Goal: Find specific page/section

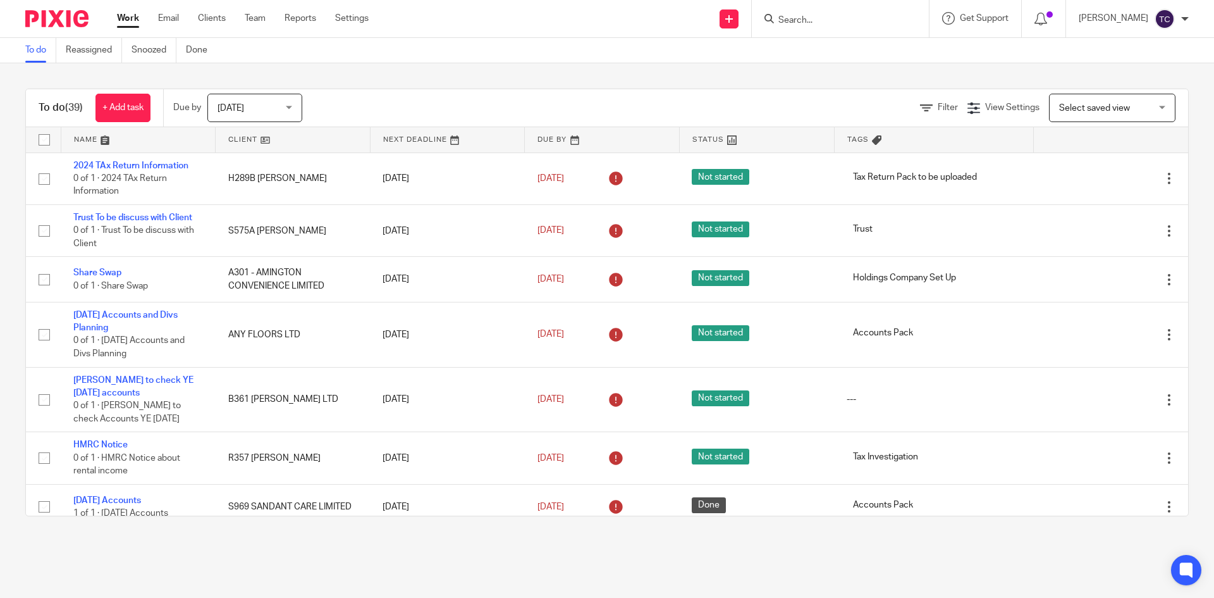
click at [858, 22] on input "Search" at bounding box center [834, 20] width 114 height 11
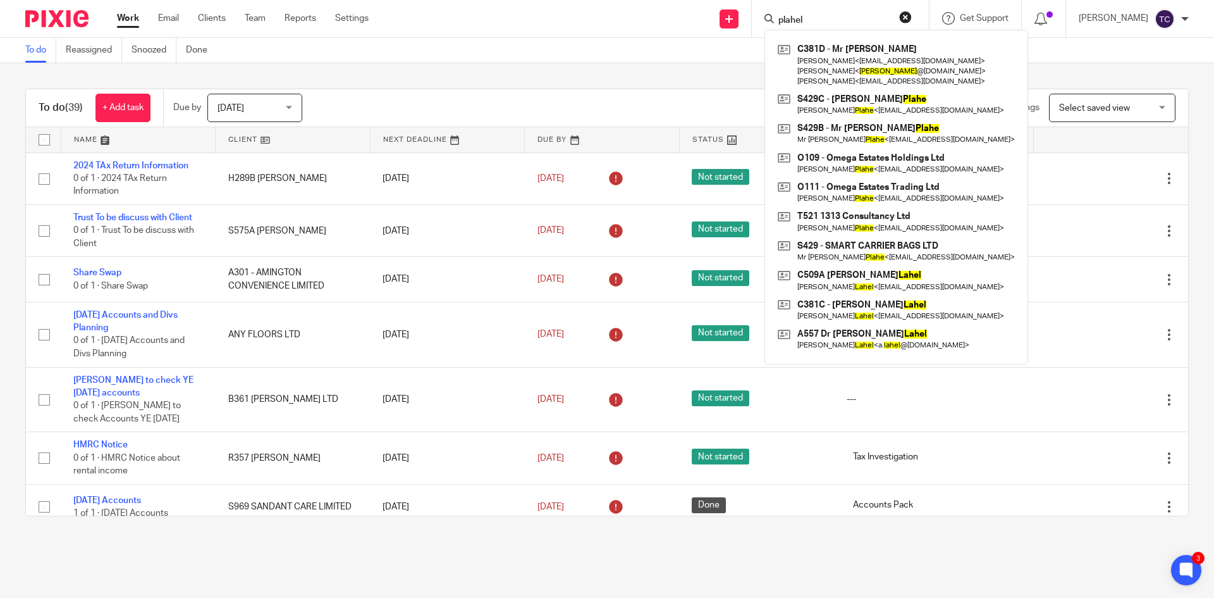
drag, startPoint x: 832, startPoint y: 16, endPoint x: 777, endPoint y: 14, distance: 54.5
click at [777, 14] on div "plahel C381D - Mr Pardeep Singh Lahel Pardeep Singh Lahel < pardeeplahel@gmail.…" at bounding box center [840, 18] width 177 height 37
type input "plahel"
click at [912, 18] on button "reset" at bounding box center [905, 17] width 13 height 13
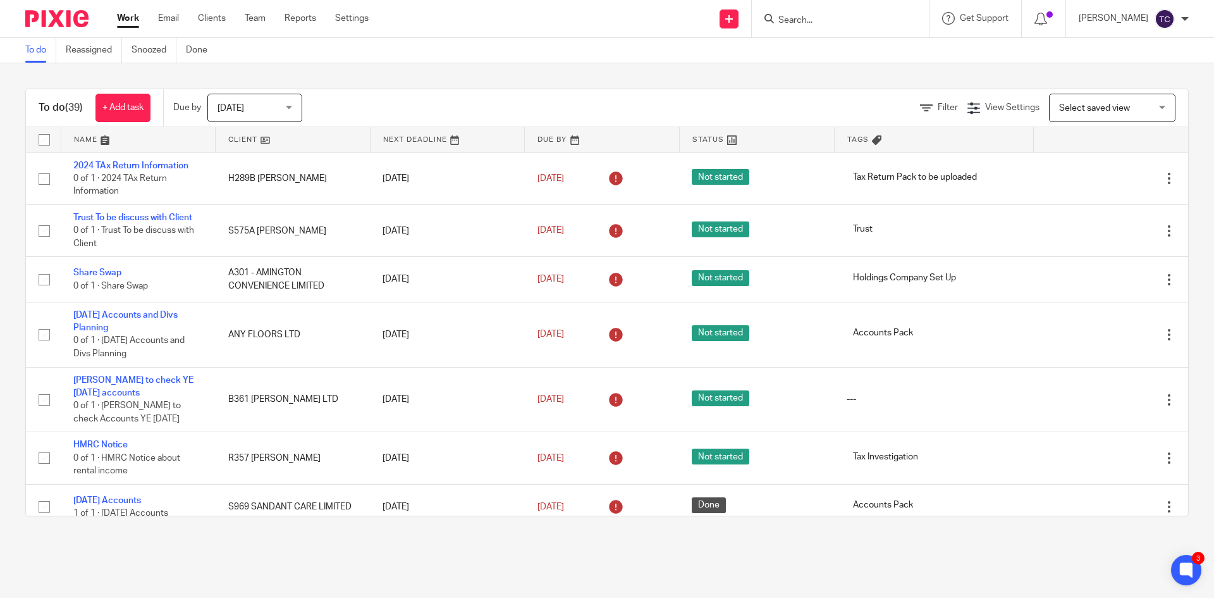
paste input "p.lahel@gmail.com"
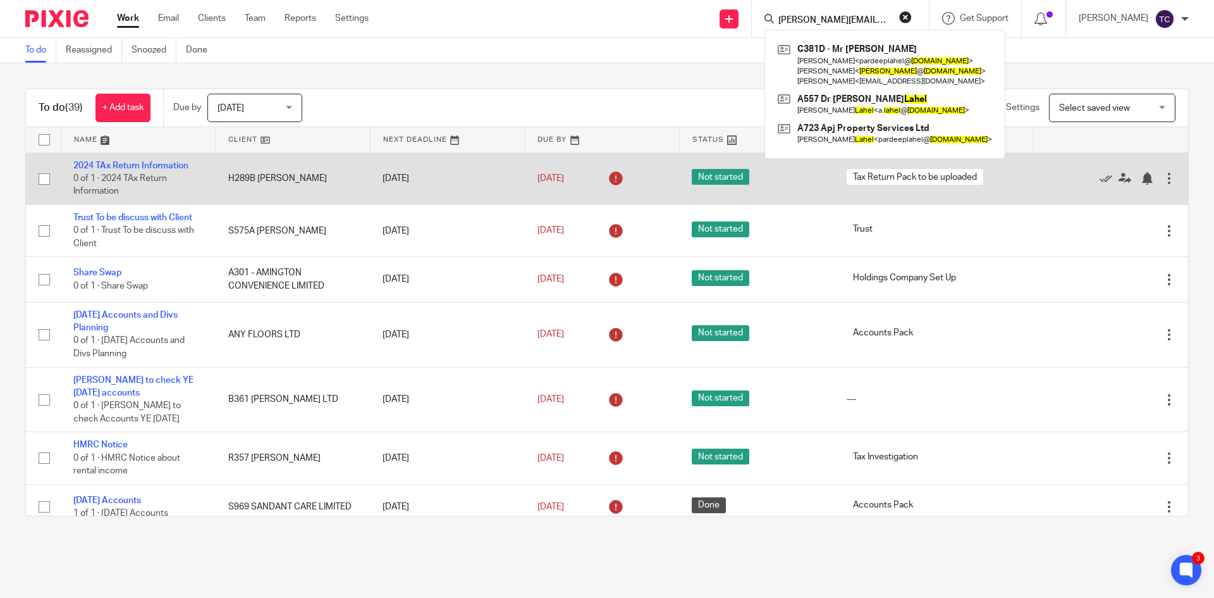
type input "p.lahel@gmail.com"
click button "submit" at bounding box center [0, 0] width 0 height 0
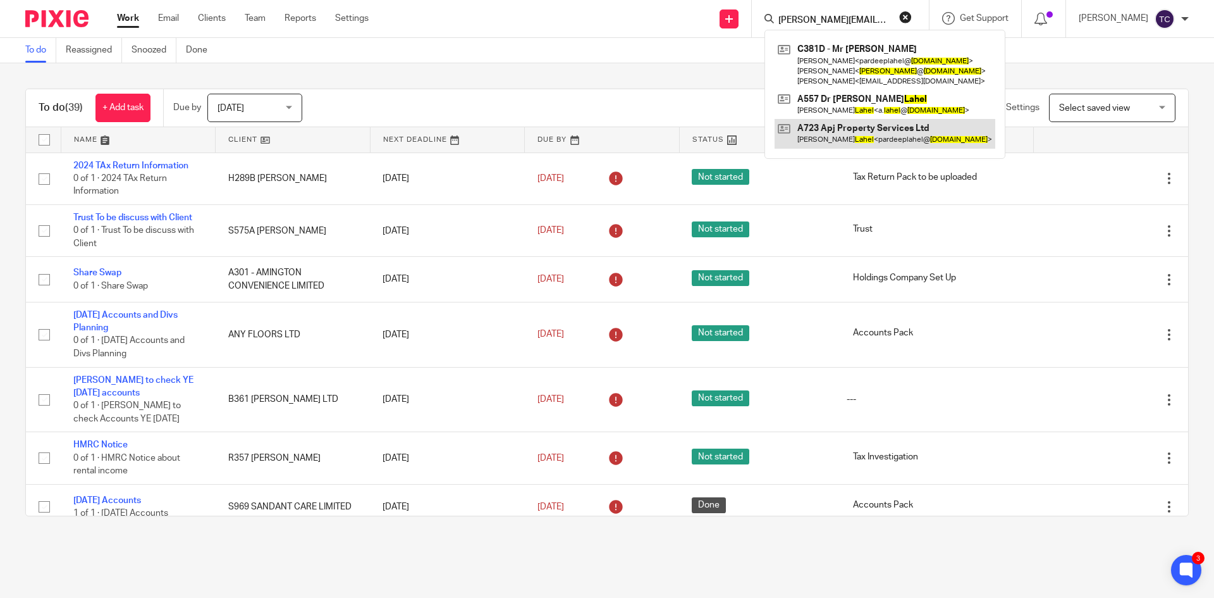
click at [869, 130] on link at bounding box center [885, 133] width 221 height 29
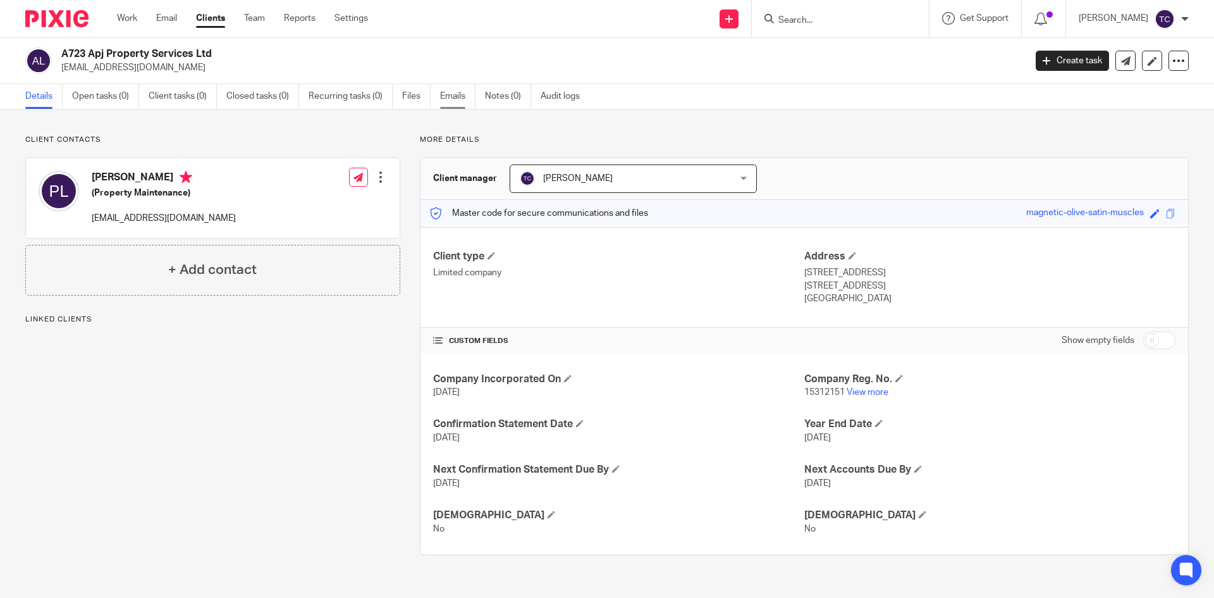
click at [452, 101] on link "Emails" at bounding box center [457, 96] width 35 height 25
